Goal: Navigation & Orientation: Find specific page/section

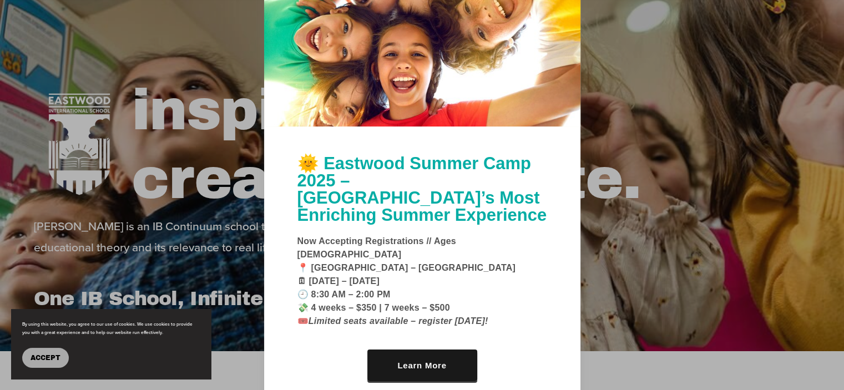
scroll to position [111, 0]
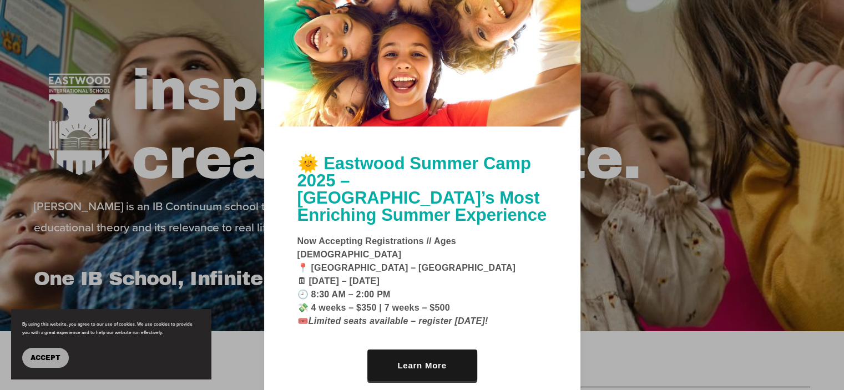
click at [44, 354] on span "Accept" at bounding box center [46, 358] width 30 height 8
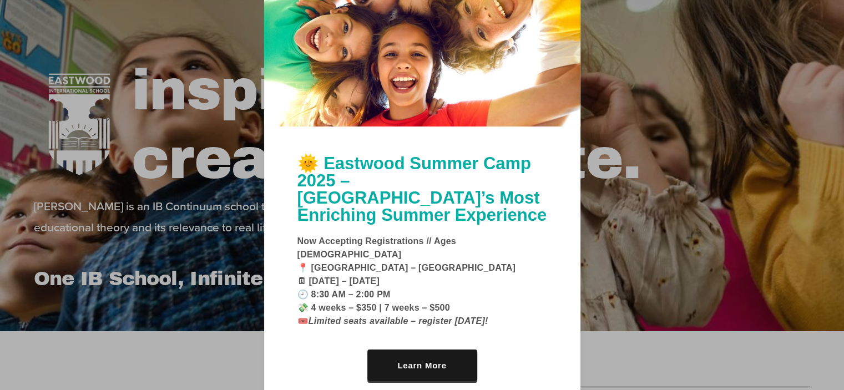
scroll to position [56, 0]
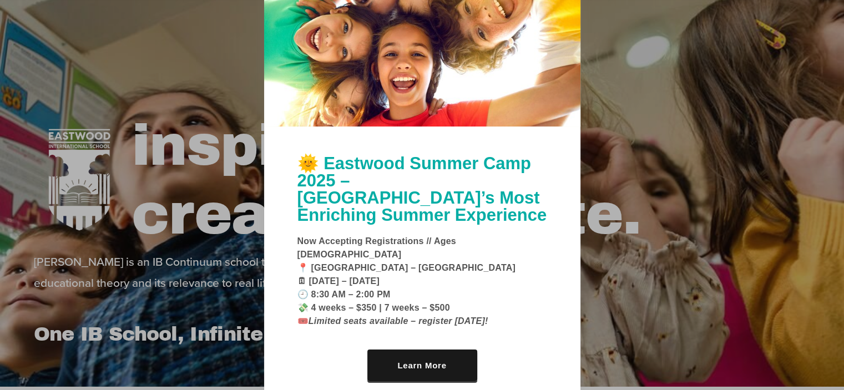
click at [445, 245] on p "Now Accepting Registrations // Ages 5–11 📍 Eastwood International School – Mans…" at bounding box center [423, 281] width 250 height 93
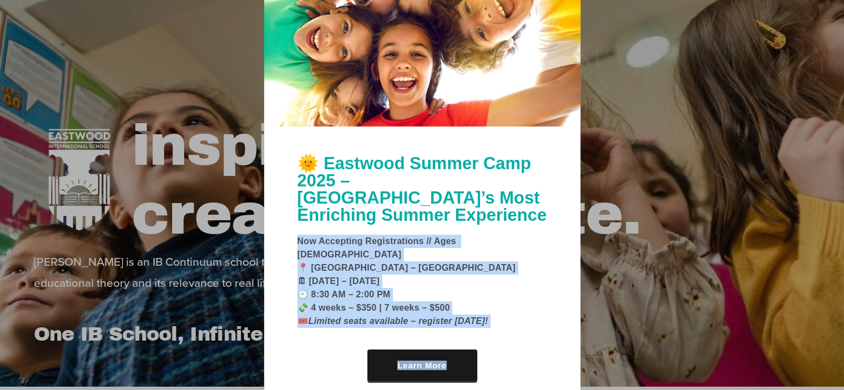
drag, startPoint x: 445, startPoint y: 245, endPoint x: 460, endPoint y: 319, distance: 74.7
click at [460, 319] on div "🌞 Eastwood Summer Camp 2025 – Beirut’s Most Enriching Summer Experience Now Acc…" at bounding box center [422, 274] width 316 height 295
click at [463, 274] on p "Now Accepting Registrations // Ages 5–11 📍 Eastwood International School – Mans…" at bounding box center [423, 281] width 250 height 93
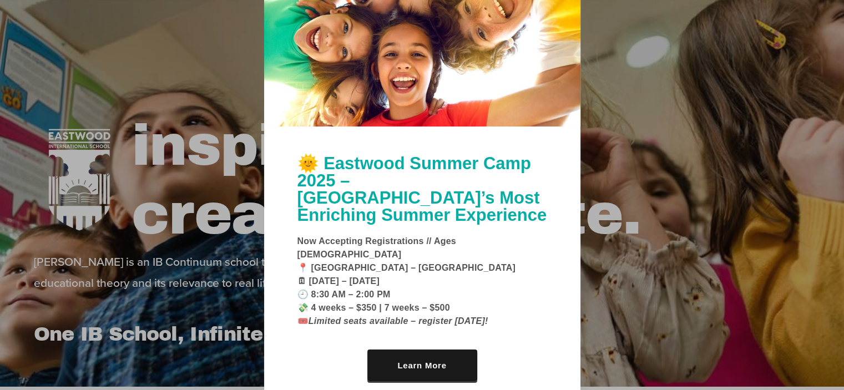
click at [681, 248] on div at bounding box center [422, 195] width 844 height 390
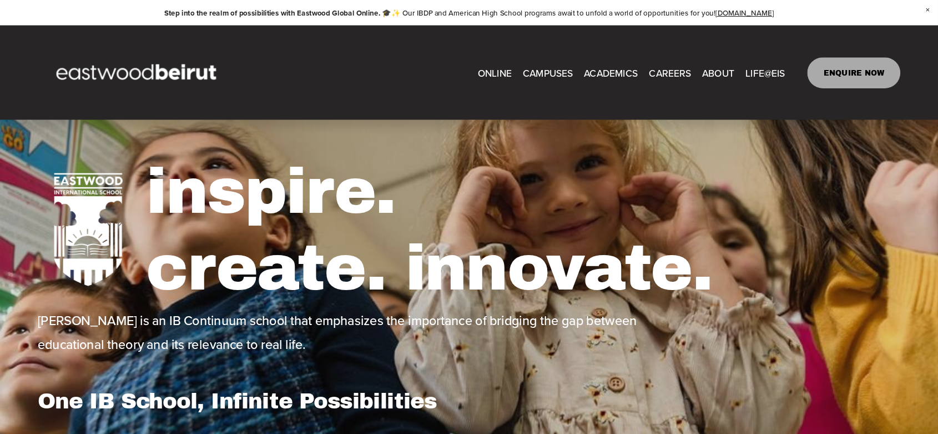
scroll to position [0, 0]
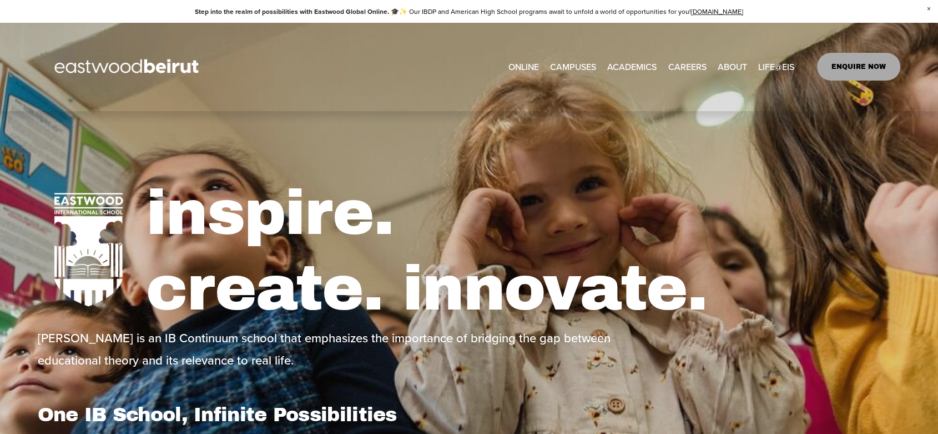
click at [526, 66] on link "ONLINE" at bounding box center [524, 67] width 31 height 18
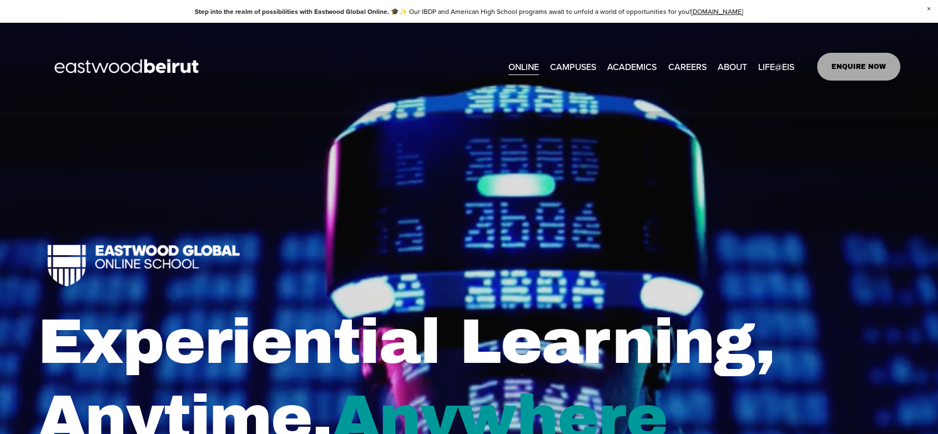
click at [572, 67] on span "CAMPUSES" at bounding box center [573, 67] width 46 height 16
click at [571, 70] on span "CAMPUSES" at bounding box center [573, 67] width 46 height 16
click at [0, 0] on link "EASTWOOD COLLEGE KAFARSHIMA" at bounding box center [0, 0] width 0 height 0
